Goal: Task Accomplishment & Management: Use online tool/utility

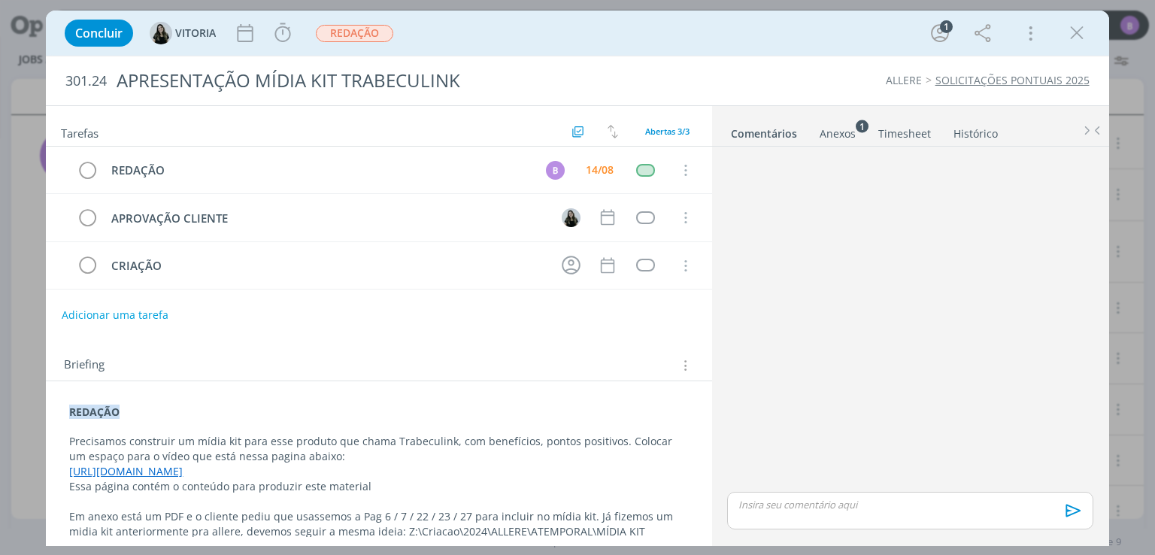
scroll to position [25, 0]
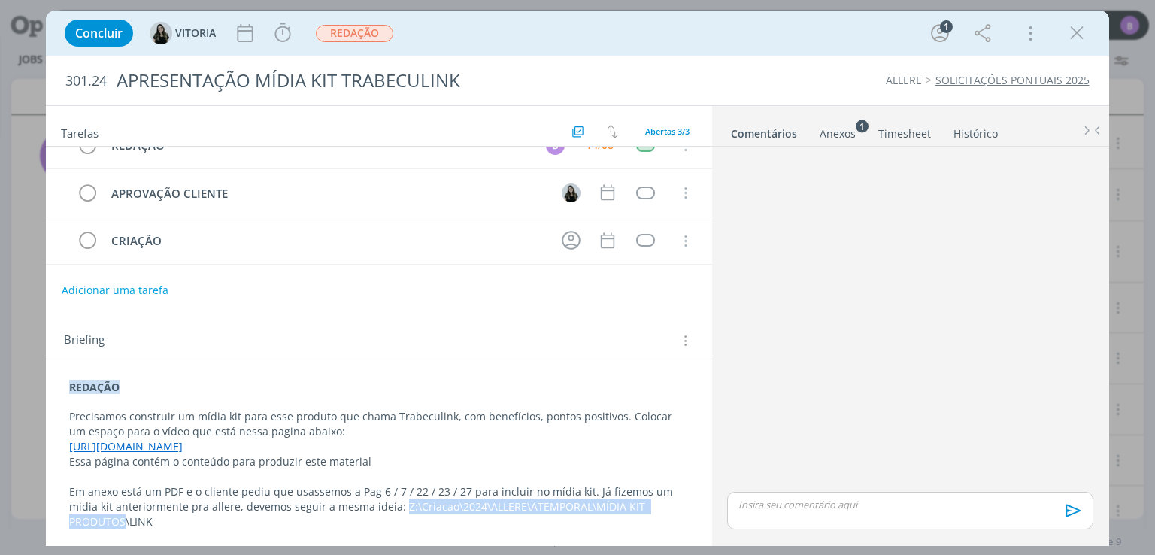
drag, startPoint x: 384, startPoint y: 501, endPoint x: 125, endPoint y: 519, distance: 259.3
click at [125, 519] on p "Em anexo está um PDF e o cliente pediu que usassemos a Pag 6 / 7 / 22 / 23 / 27…" at bounding box center [378, 506] width 619 height 45
copy p "Z:\Criacao\2024\ALLERE\ATEMPORAL\MÍDIA KIT PRODUTOS"
click at [415, 281] on div "Adicionar uma tarefa" at bounding box center [379, 290] width 666 height 27
click at [830, 126] on div "Anexos 1" at bounding box center [838, 133] width 36 height 15
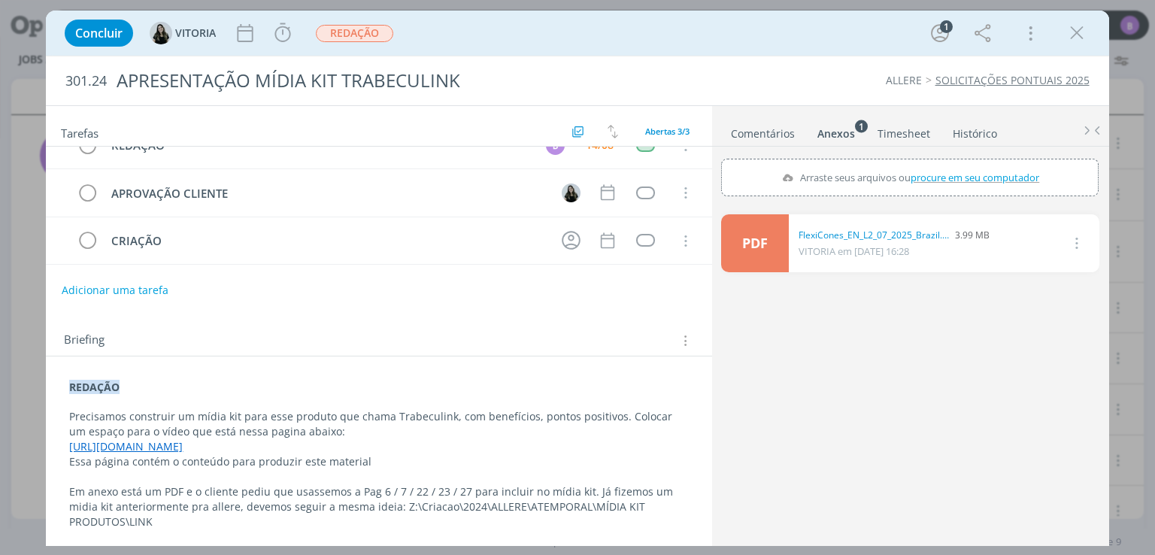
click at [1087, 241] on button "dialog" at bounding box center [1075, 243] width 36 height 25
click at [1077, 235] on icon "dialog" at bounding box center [1075, 243] width 17 height 18
click at [893, 229] on link "FlexiCones_EN_L2_07_2025_Brazil.pdf" at bounding box center [874, 236] width 150 height 14
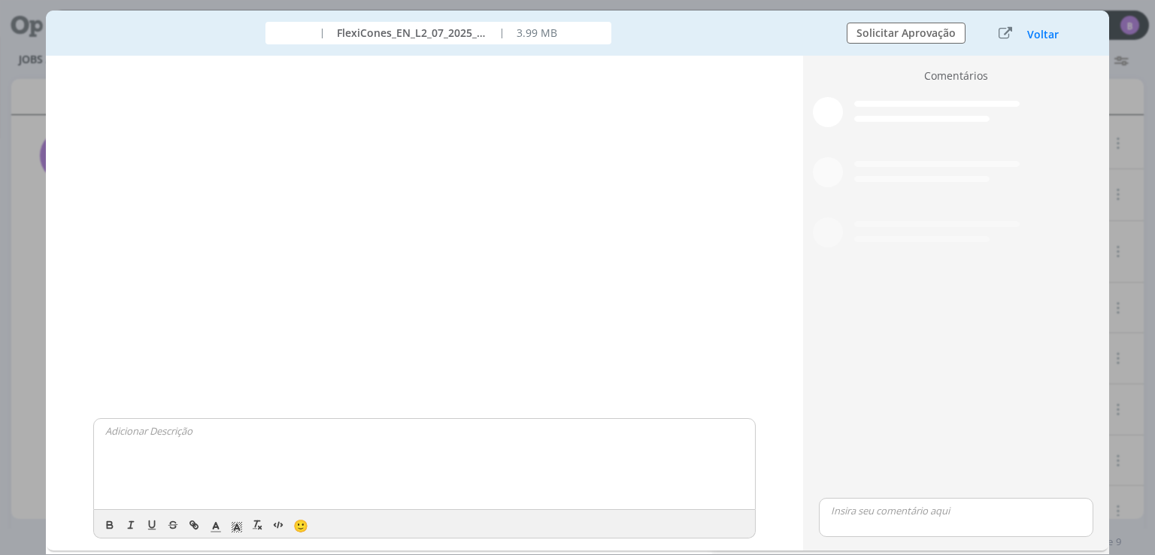
scroll to position [17, 0]
click at [1025, 109] on div "dialog" at bounding box center [956, 291] width 287 height 405
click at [1043, 39] on button "Voltar" at bounding box center [1043, 35] width 33 height 12
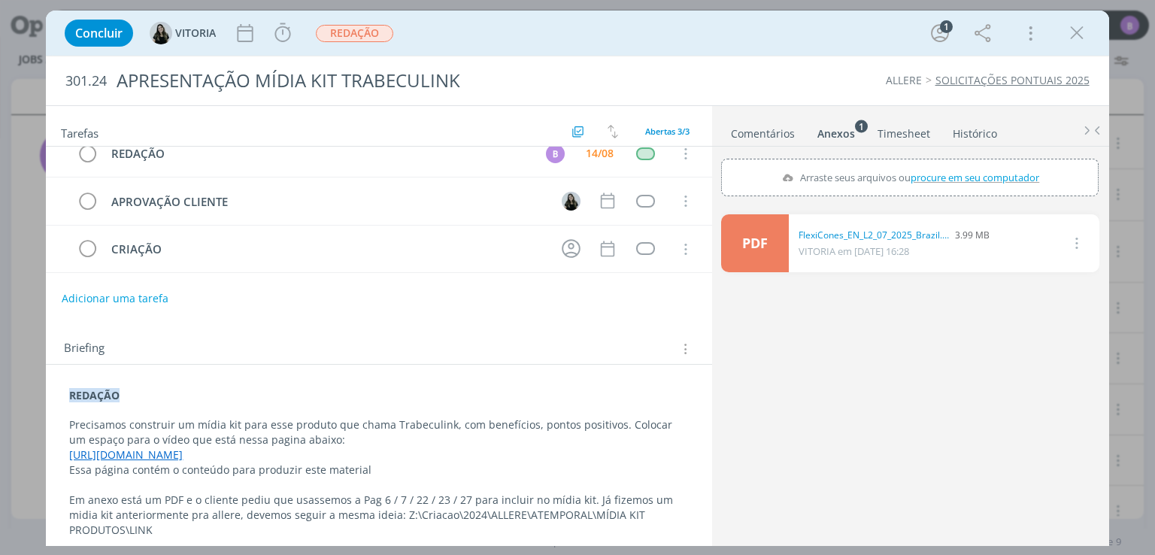
scroll to position [25, 0]
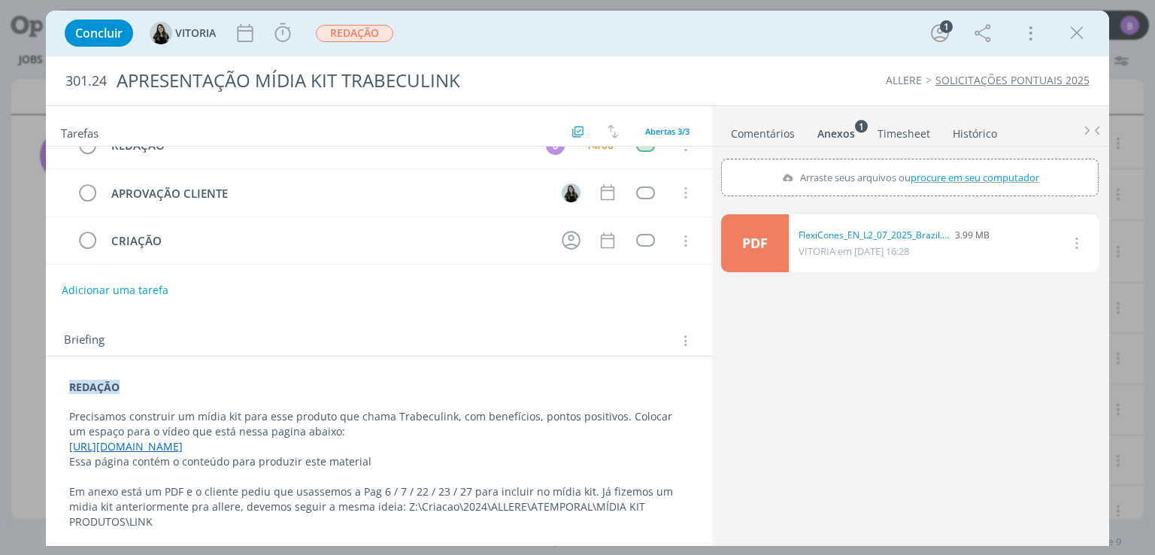
click at [765, 133] on link "Comentários" at bounding box center [762, 131] width 65 height 22
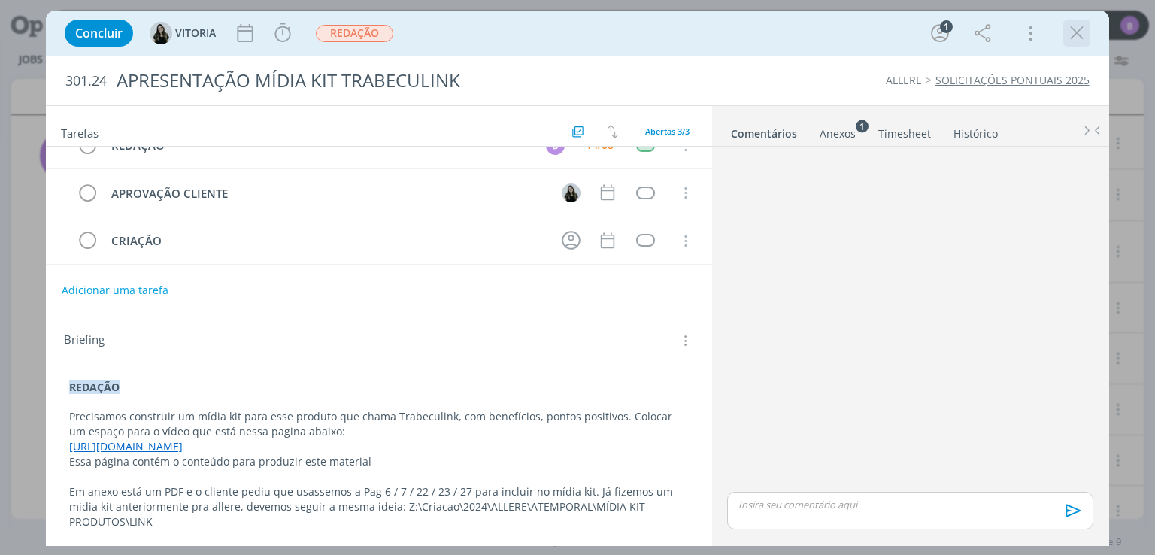
click at [1074, 37] on icon "dialog" at bounding box center [1077, 33] width 23 height 23
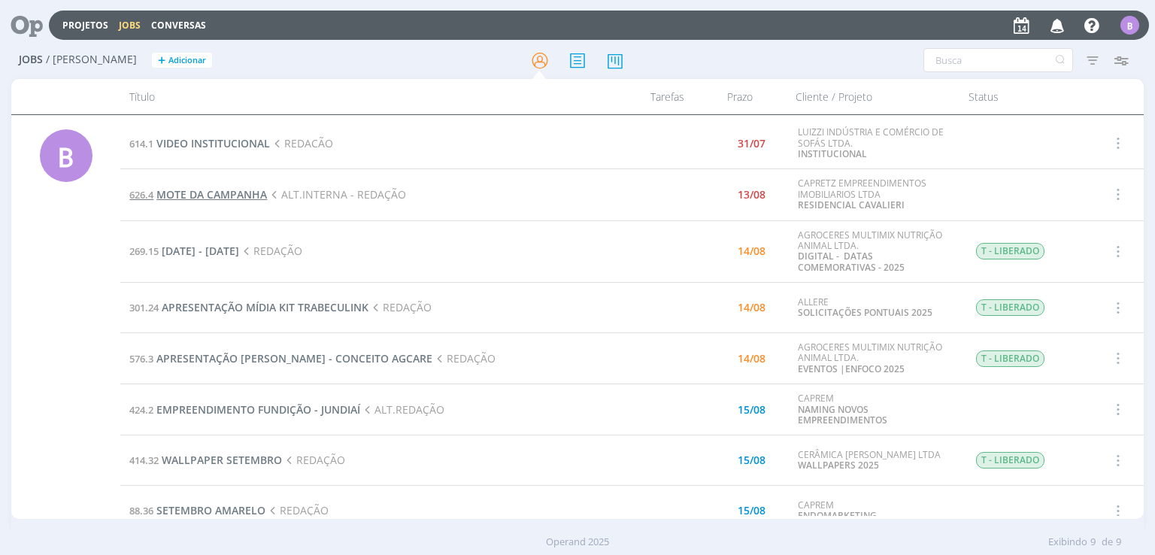
click at [231, 190] on span "MOTE DA CAMPANHA" at bounding box center [211, 194] width 111 height 14
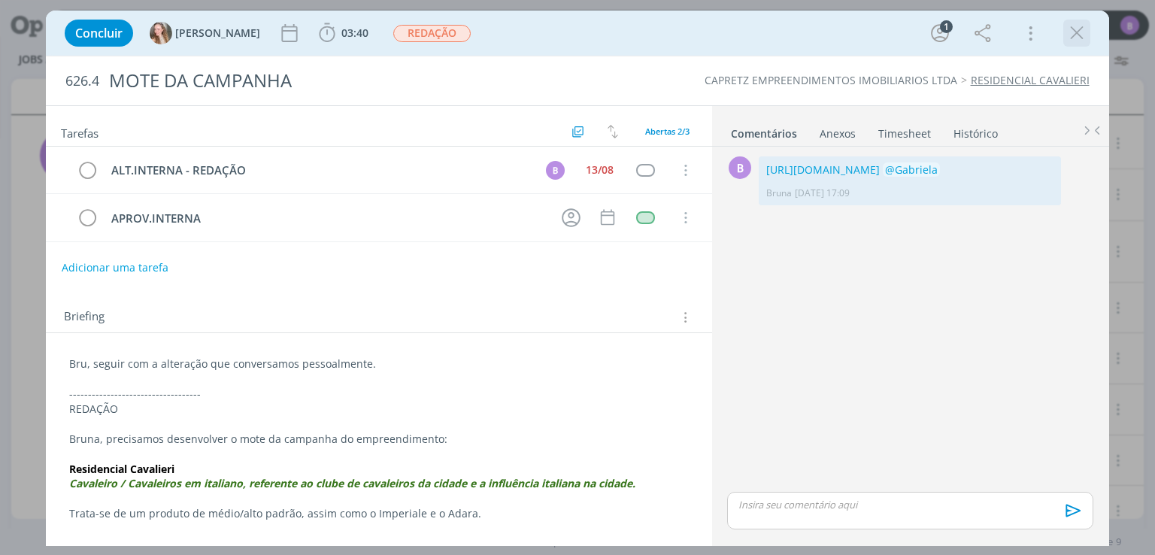
click at [1067, 31] on icon "dialog" at bounding box center [1077, 33] width 23 height 23
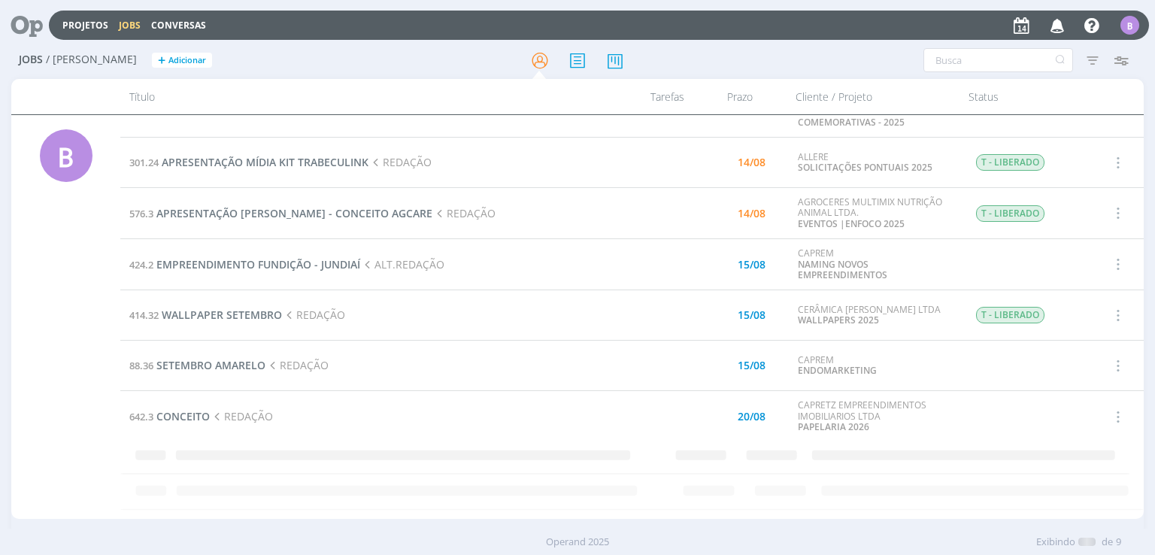
scroll to position [86, 0]
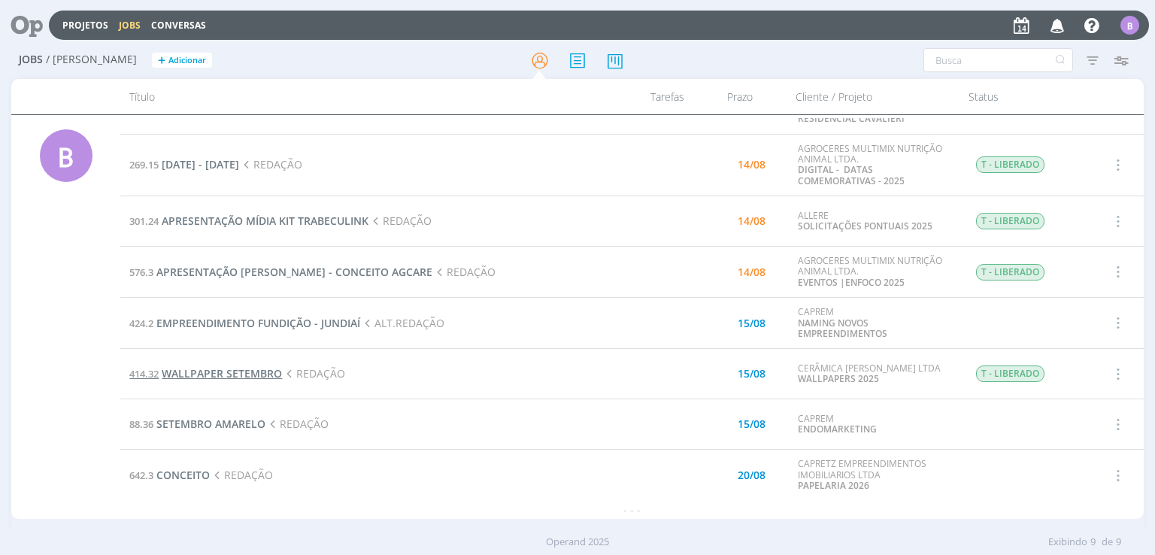
click at [197, 373] on span "WALLPAPER SETEMBRO" at bounding box center [222, 373] width 120 height 14
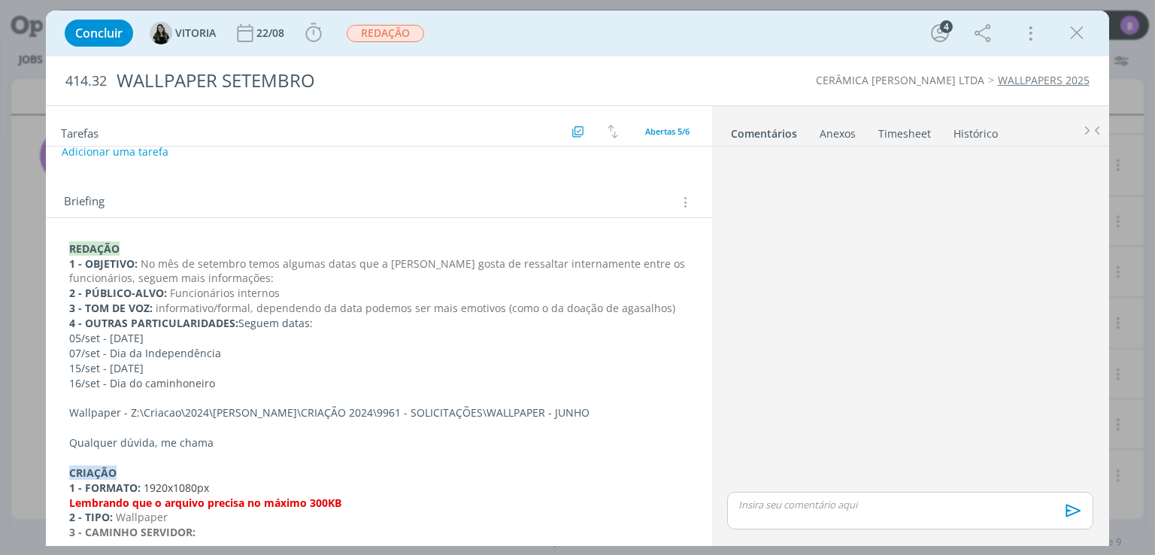
scroll to position [265, 0]
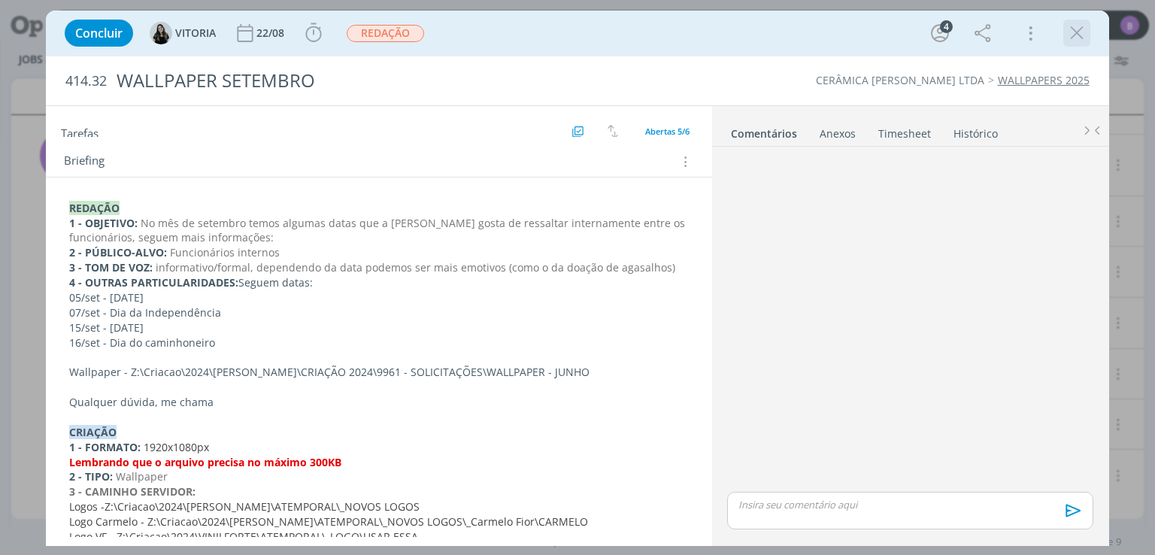
click at [1077, 38] on icon "dialog" at bounding box center [1077, 33] width 23 height 23
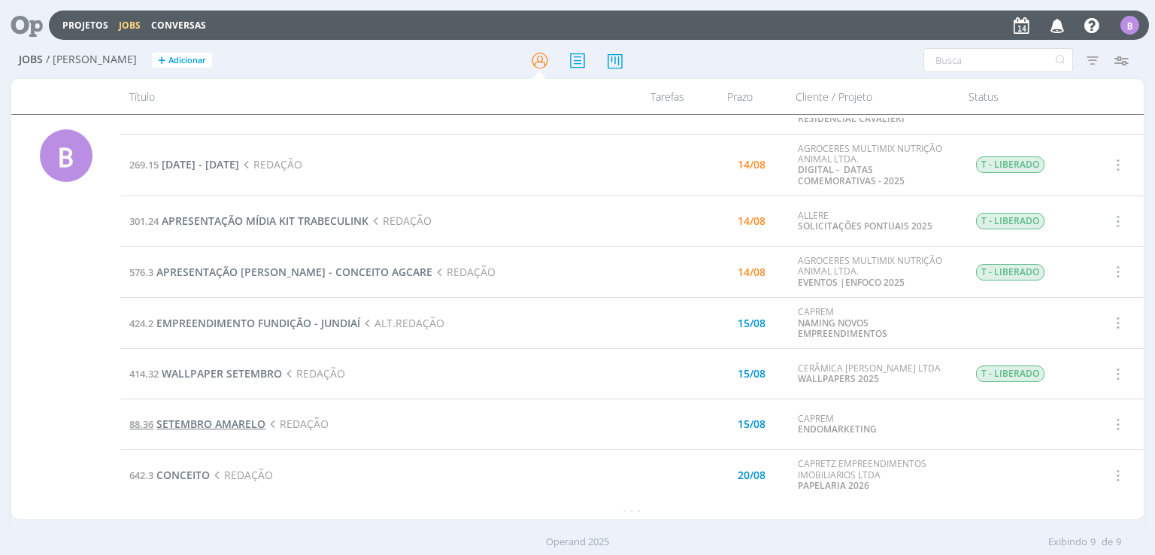
click at [226, 426] on span "SETEMBRO AMARELO" at bounding box center [210, 424] width 109 height 14
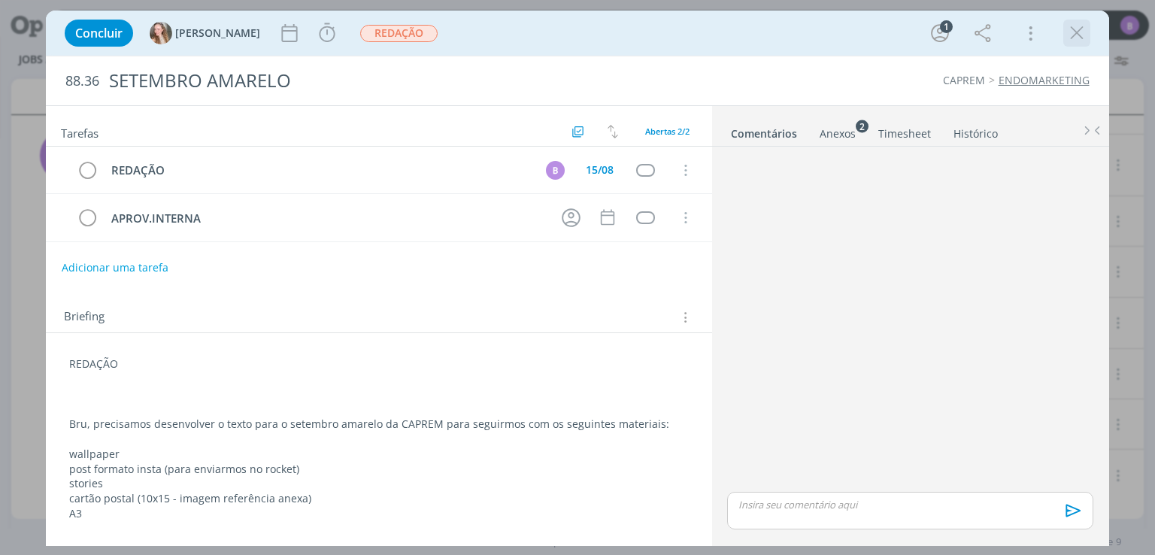
click at [1071, 38] on icon "dialog" at bounding box center [1077, 33] width 23 height 23
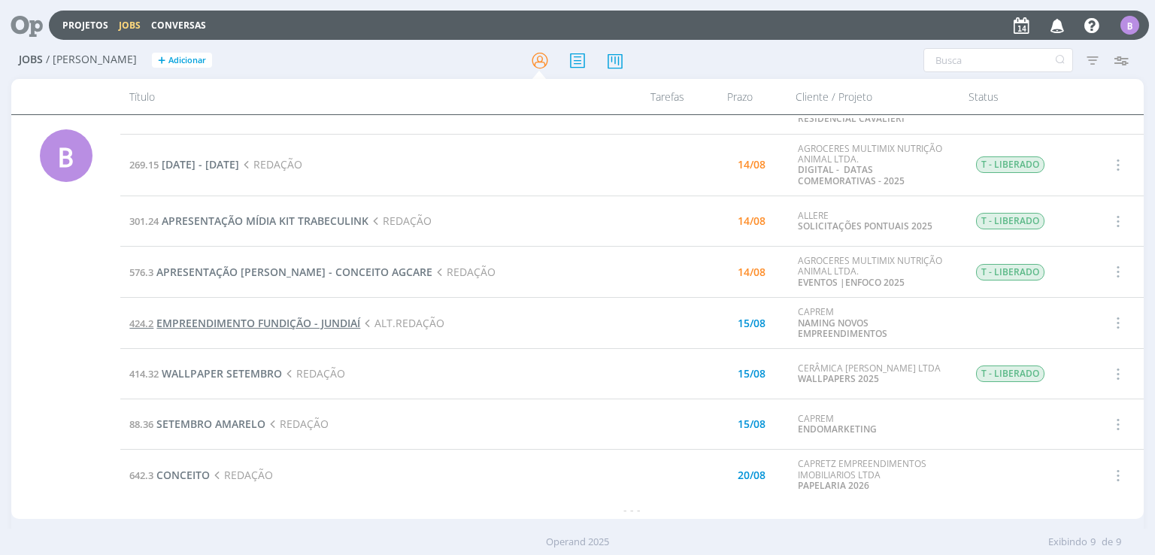
click at [283, 326] on span "EMPREENDIMENTO FUNDIÇÃO - JUNDIAÍ" at bounding box center [258, 323] width 204 height 14
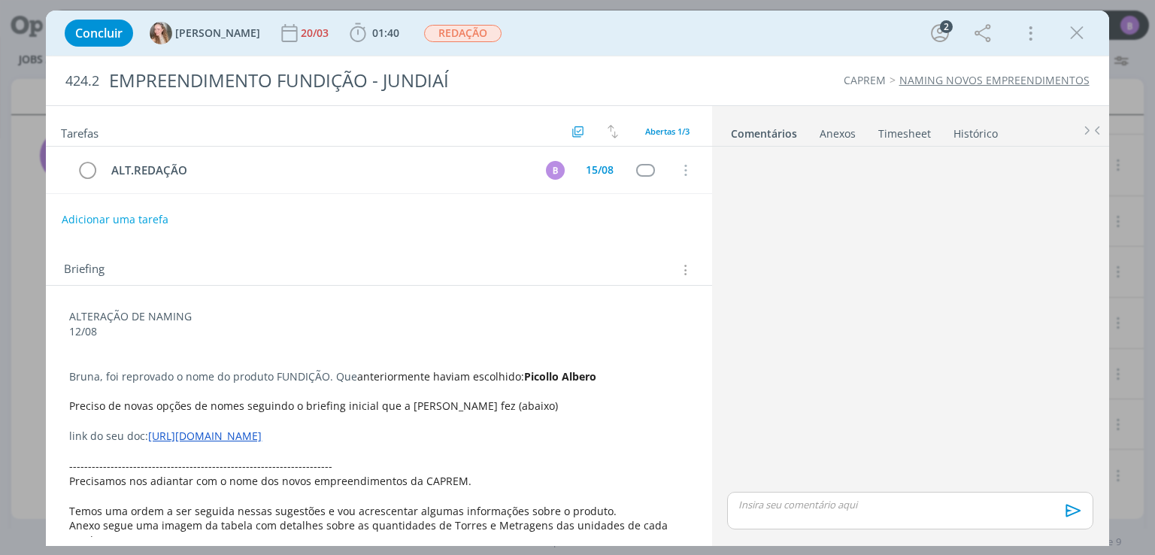
click at [262, 435] on link "[URL][DOMAIN_NAME]" at bounding box center [205, 436] width 114 height 14
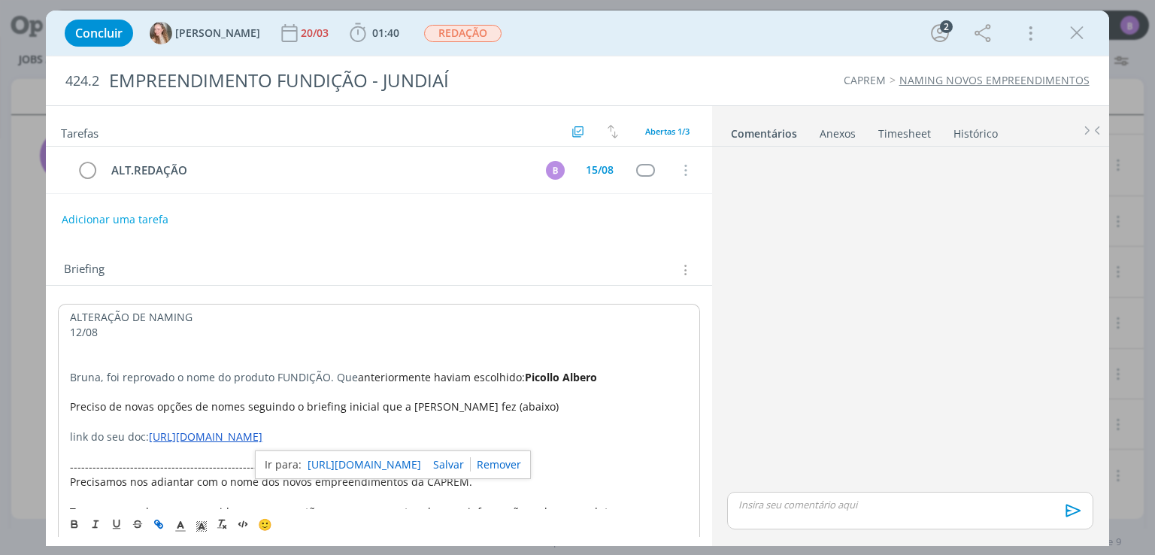
click at [346, 456] on link "[URL][DOMAIN_NAME]" at bounding box center [365, 465] width 114 height 20
click at [1079, 25] on icon "dialog" at bounding box center [1077, 33] width 23 height 23
